Goal: Information Seeking & Learning: Understand process/instructions

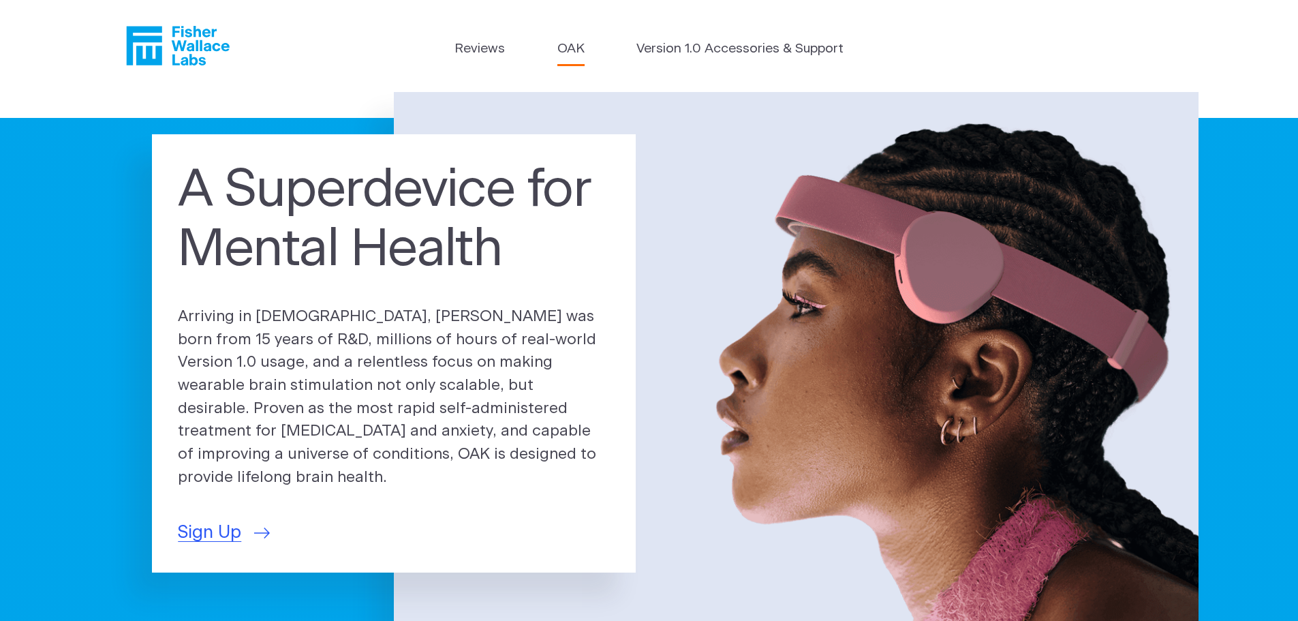
click at [572, 50] on link "OAK" at bounding box center [570, 50] width 27 height 20
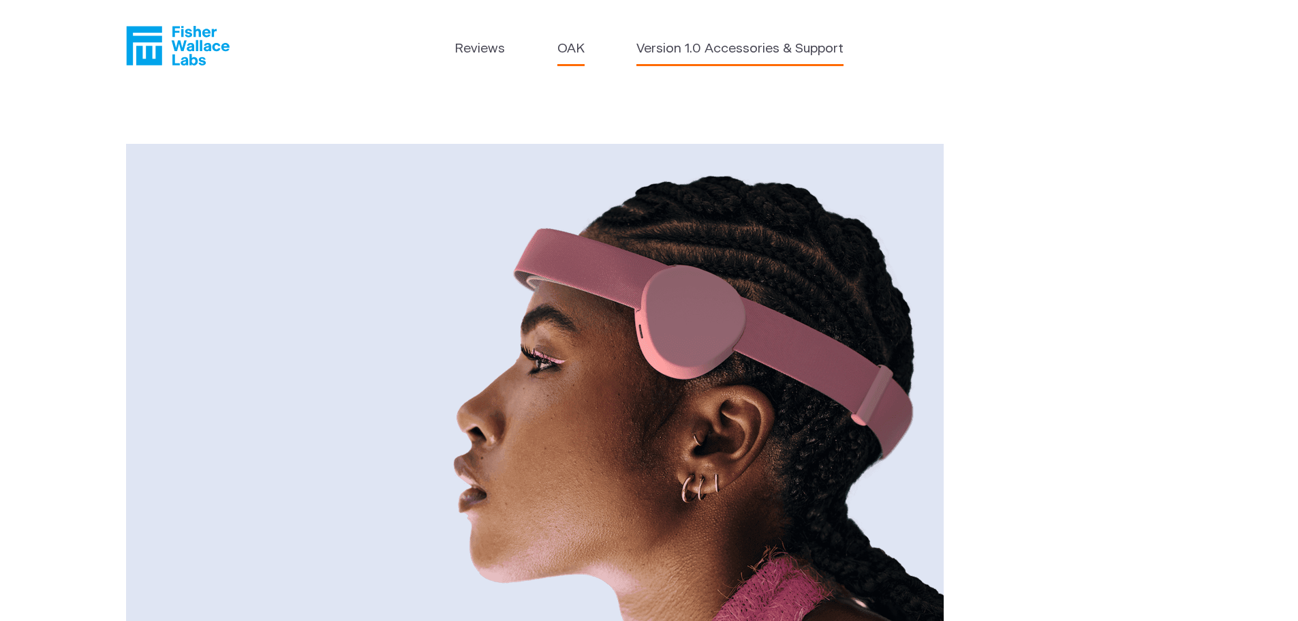
click at [749, 49] on link "Version 1.0 Accessories & Support" at bounding box center [739, 50] width 207 height 20
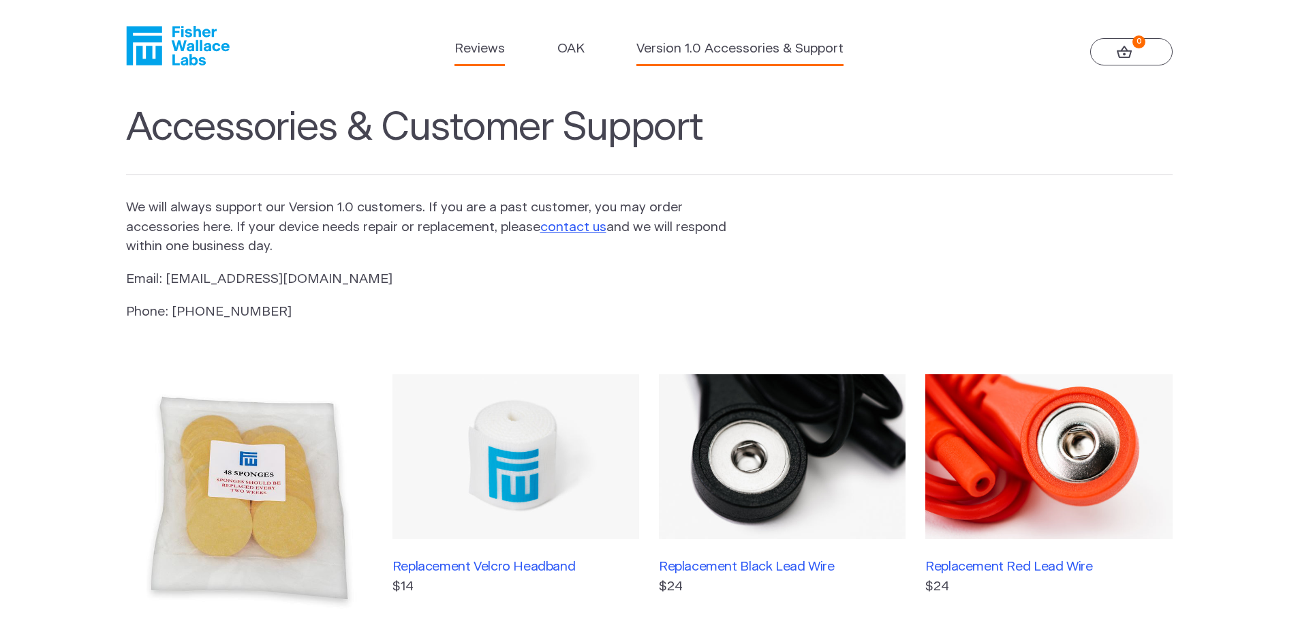
click at [483, 49] on link "Reviews" at bounding box center [479, 50] width 50 height 20
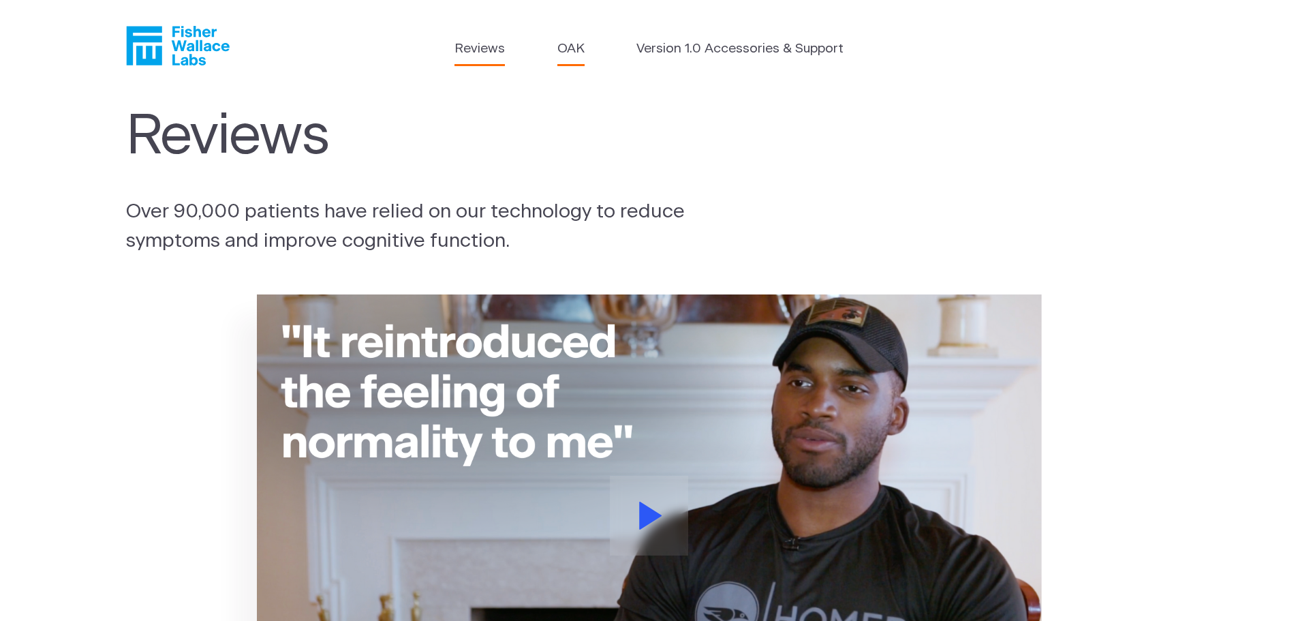
click at [578, 46] on link "OAK" at bounding box center [570, 50] width 27 height 20
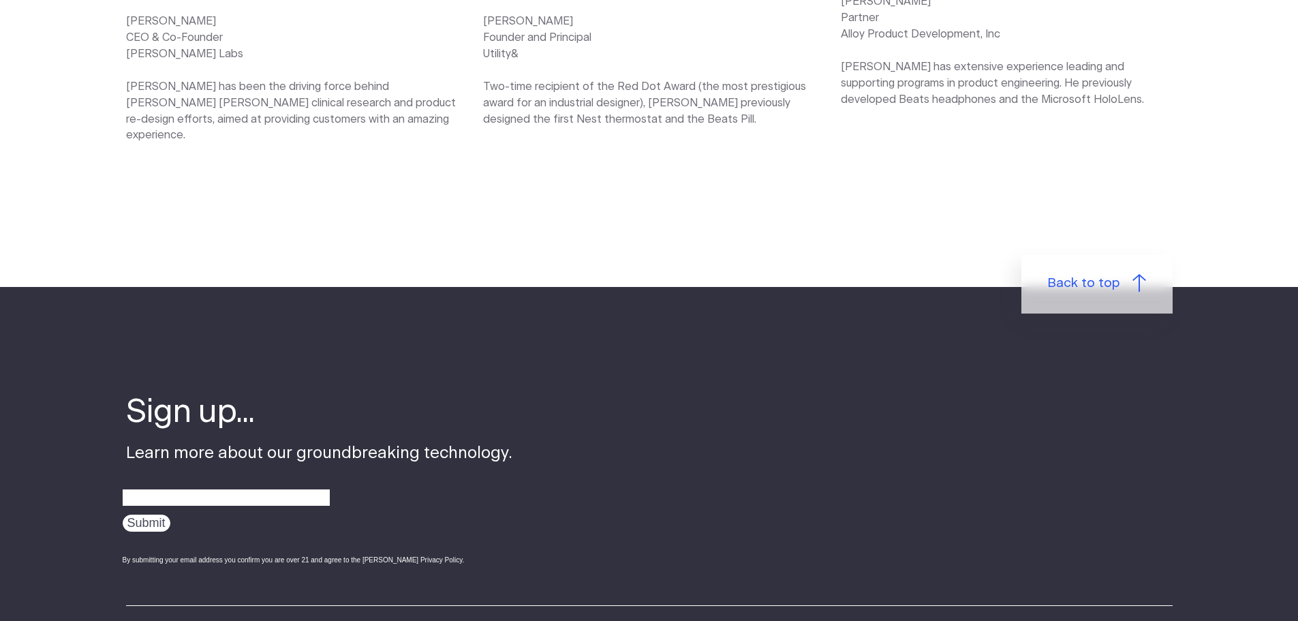
scroll to position [2566, 0]
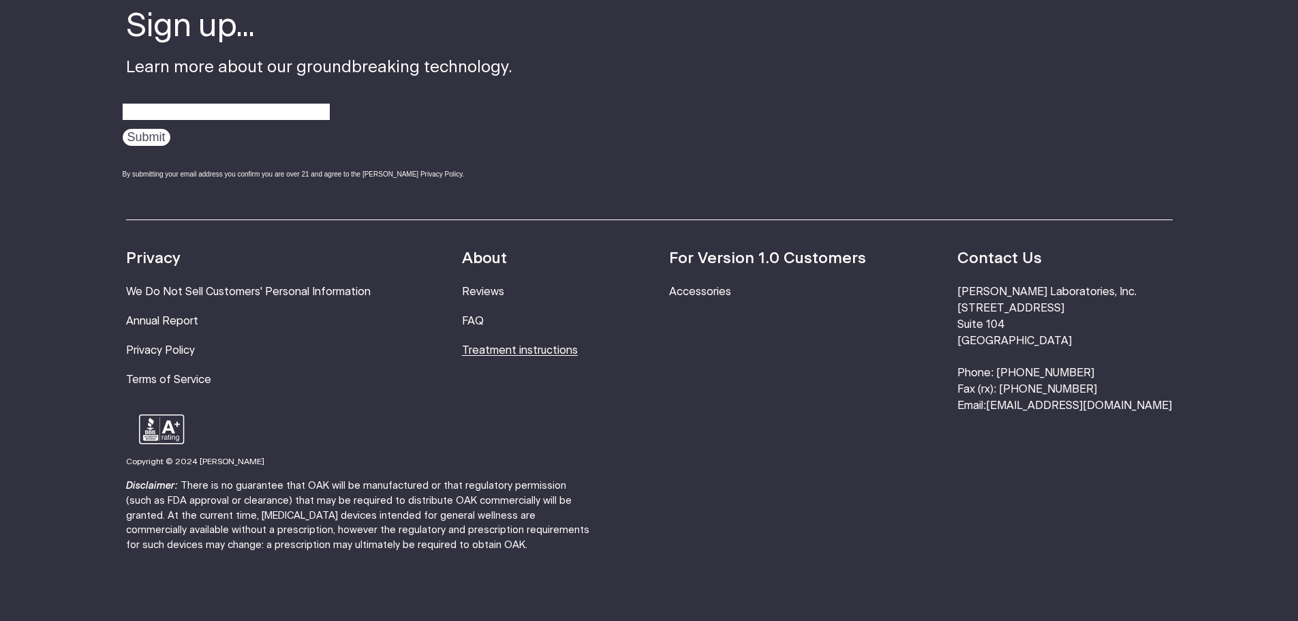
click at [531, 345] on link "Treatment instructions" at bounding box center [520, 350] width 116 height 11
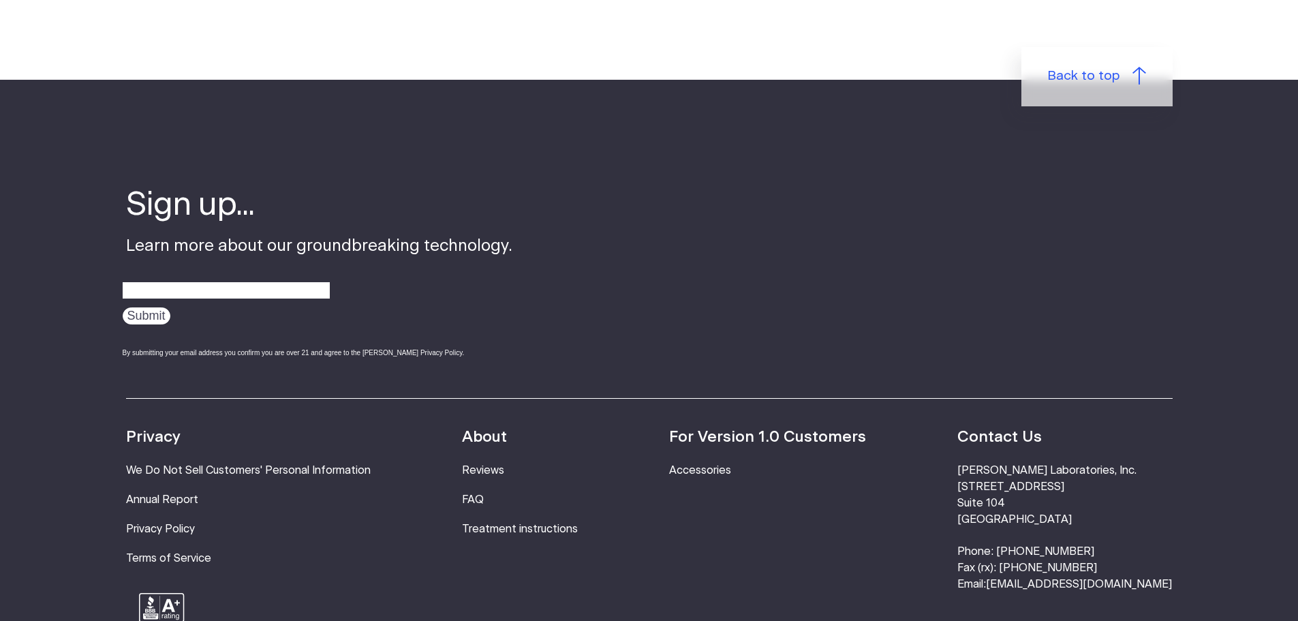
scroll to position [4497, 0]
